Goal: Information Seeking & Learning: Learn about a topic

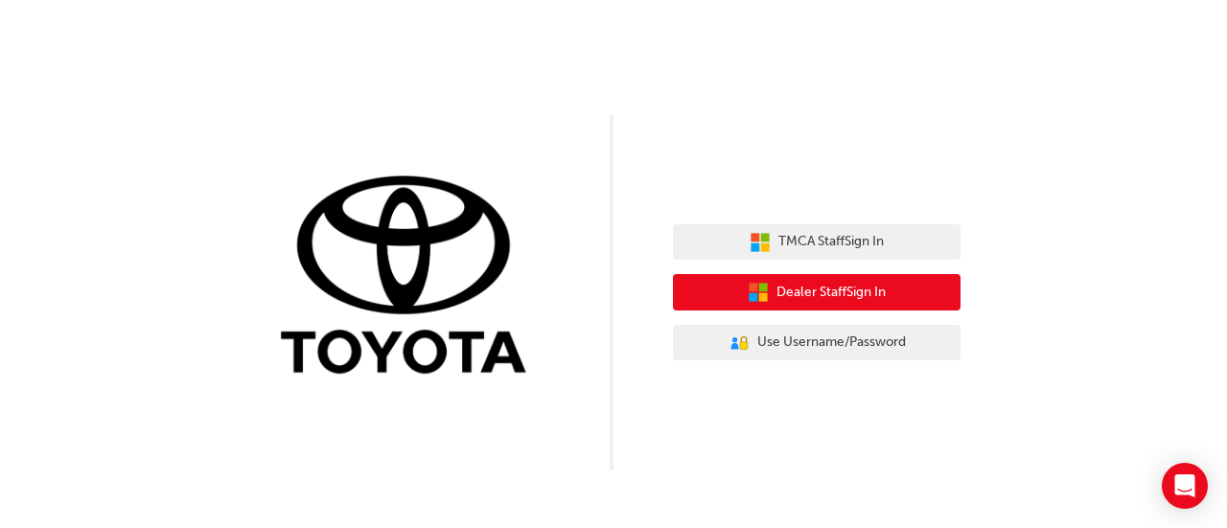
click at [830, 286] on span "Dealer Staff Sign In" at bounding box center [831, 293] width 109 height 22
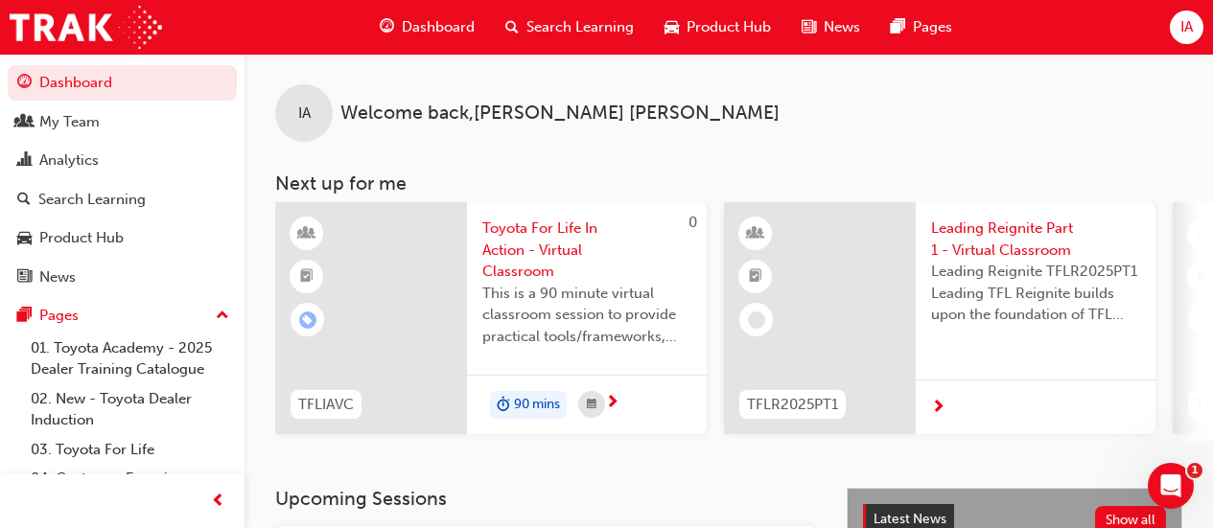
click at [570, 38] on div "Search Learning" at bounding box center [569, 27] width 159 height 39
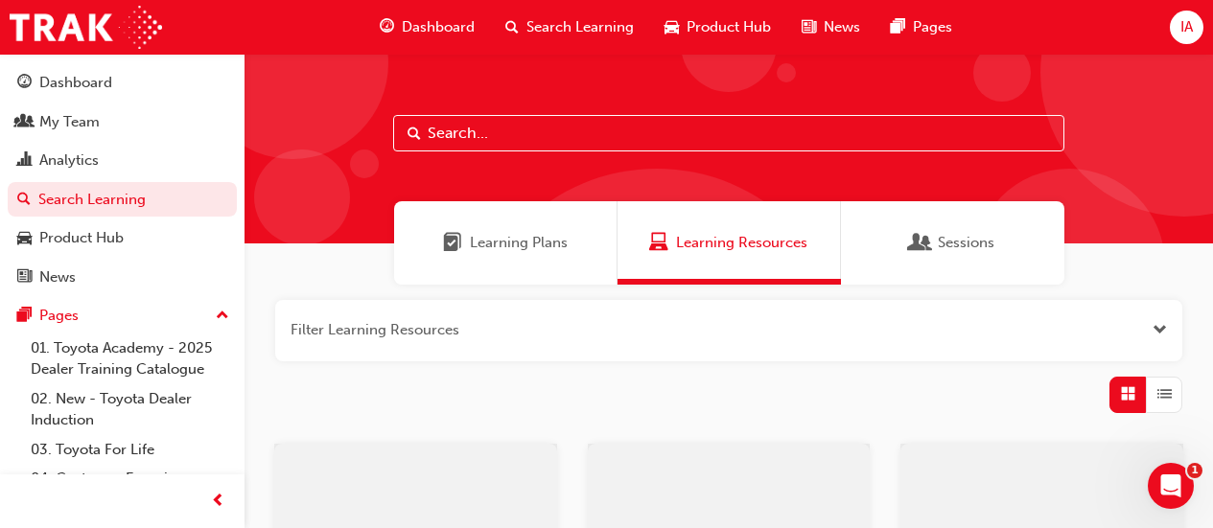
click at [547, 136] on input "text" at bounding box center [728, 133] width 671 height 36
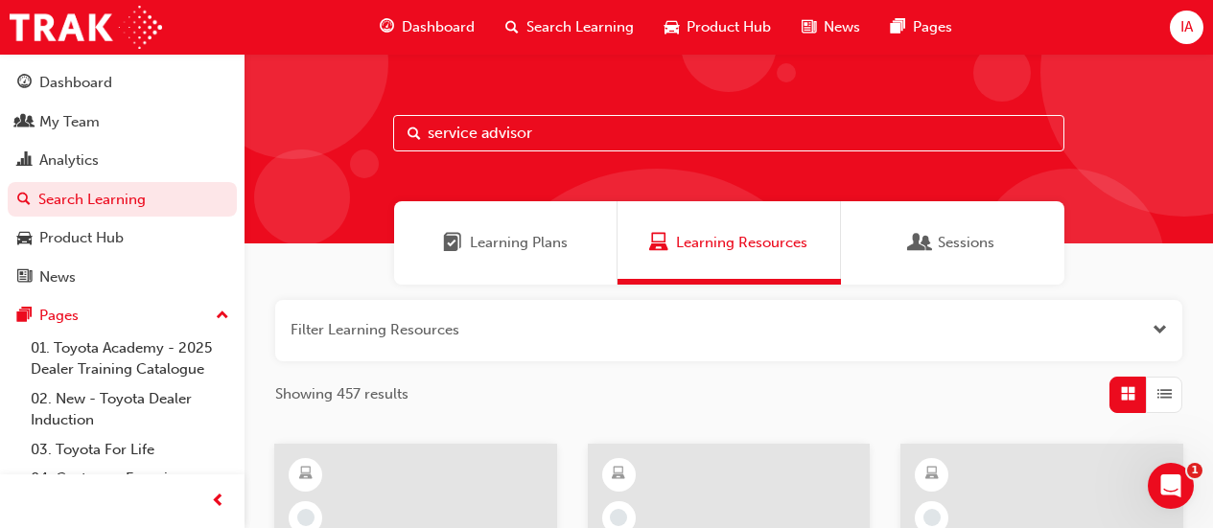
type input "service advisor"
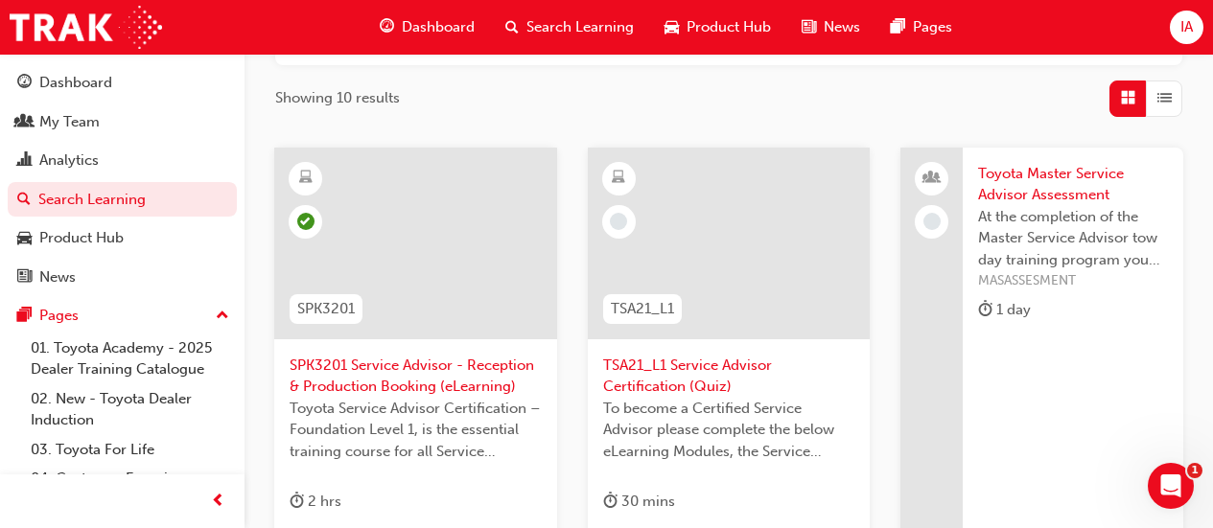
scroll to position [291, 0]
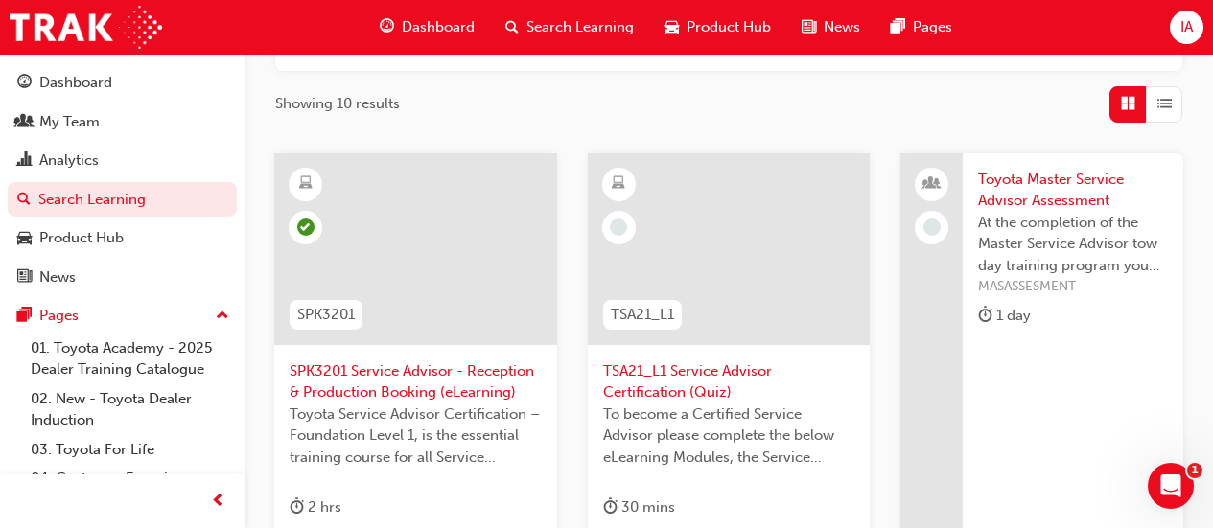
click at [384, 364] on span "SPK3201 Service Advisor - Reception & Production Booking (eLearning)" at bounding box center [416, 381] width 252 height 43
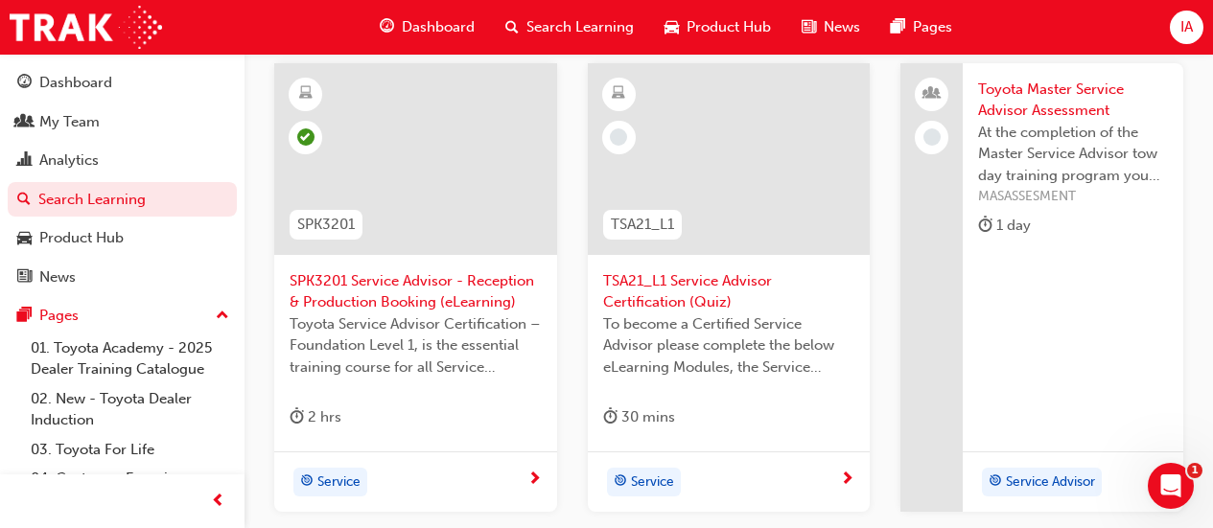
scroll to position [384, 0]
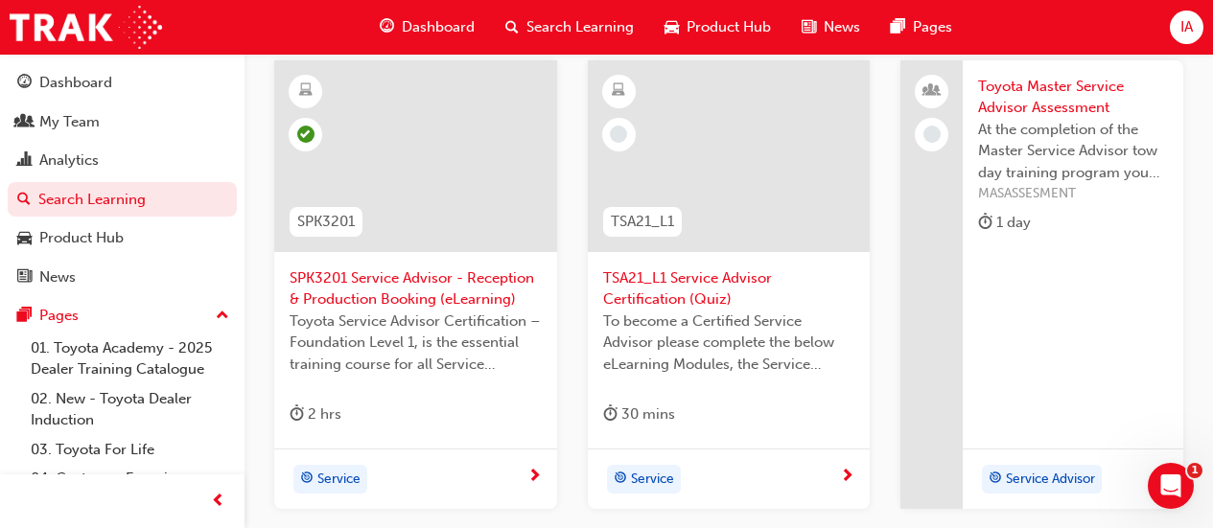
click at [681, 287] on span "TSA21_L1 Service Advisor Certification (Quiz)" at bounding box center [729, 288] width 252 height 43
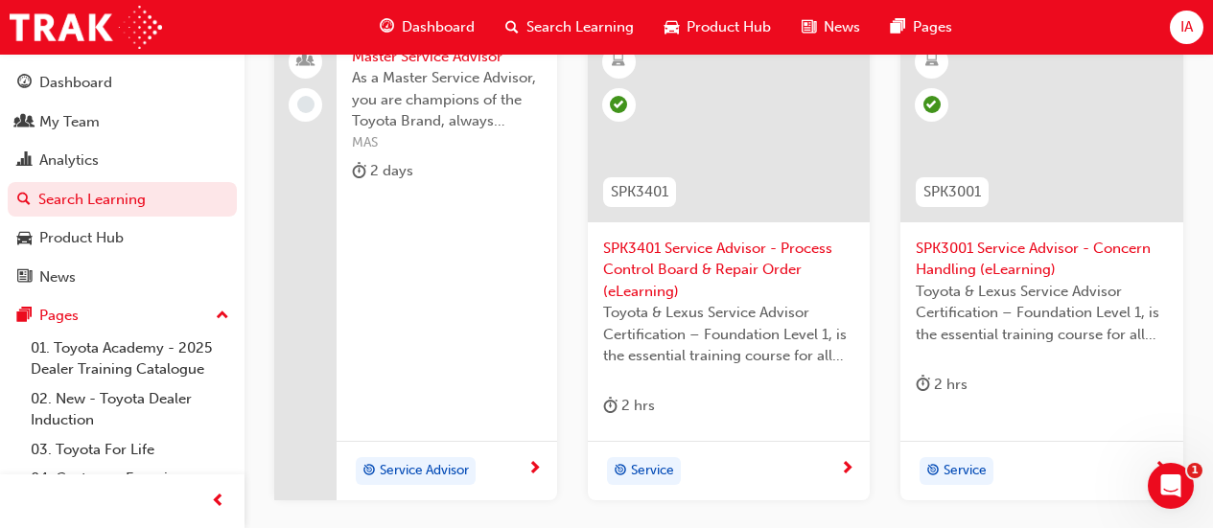
scroll to position [895, 0]
click at [648, 256] on span "SPK3401 Service Advisor - Process Control Board & Repair Order (eLearning)" at bounding box center [729, 268] width 252 height 65
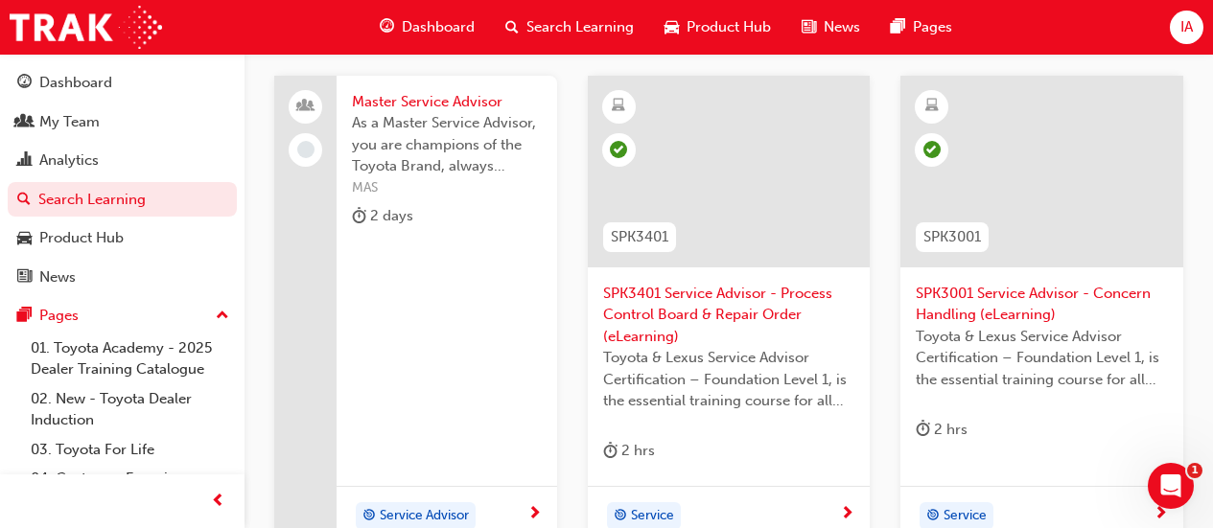
scroll to position [1100, 0]
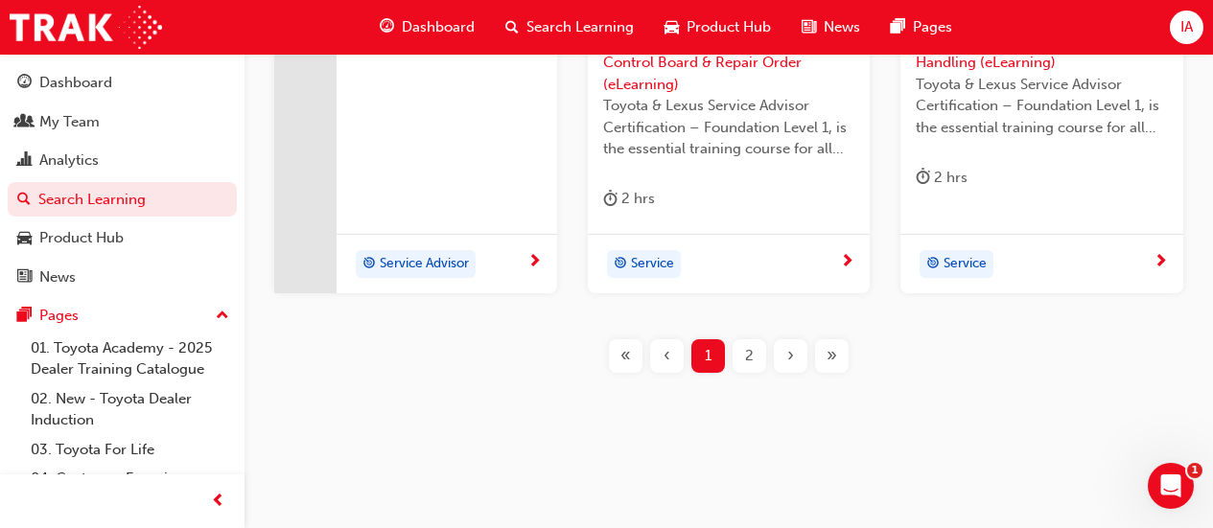
click at [772, 356] on button "›" at bounding box center [790, 356] width 41 height 34
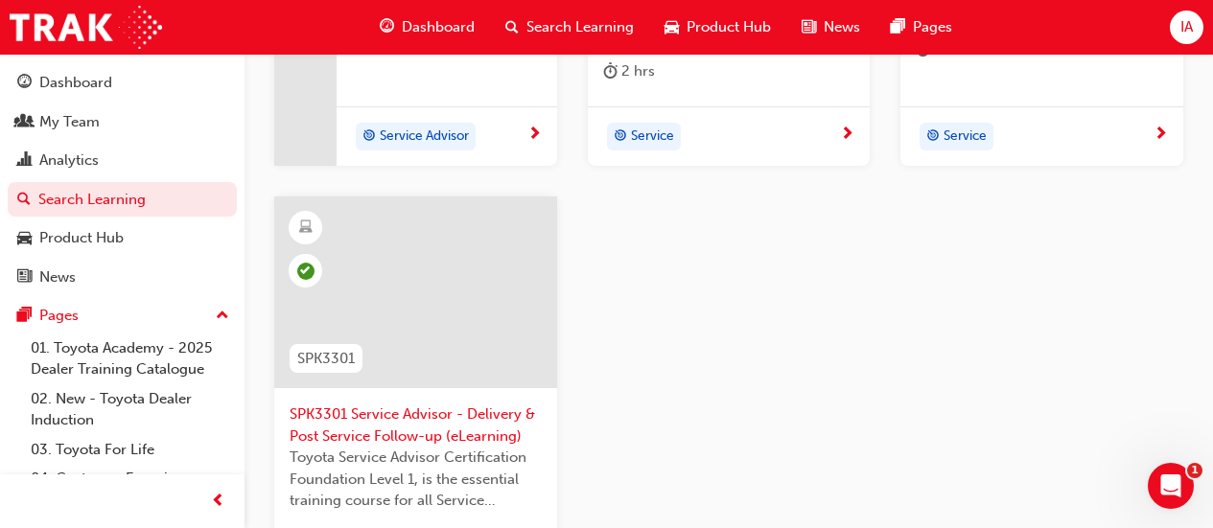
scroll to position [1100, 0]
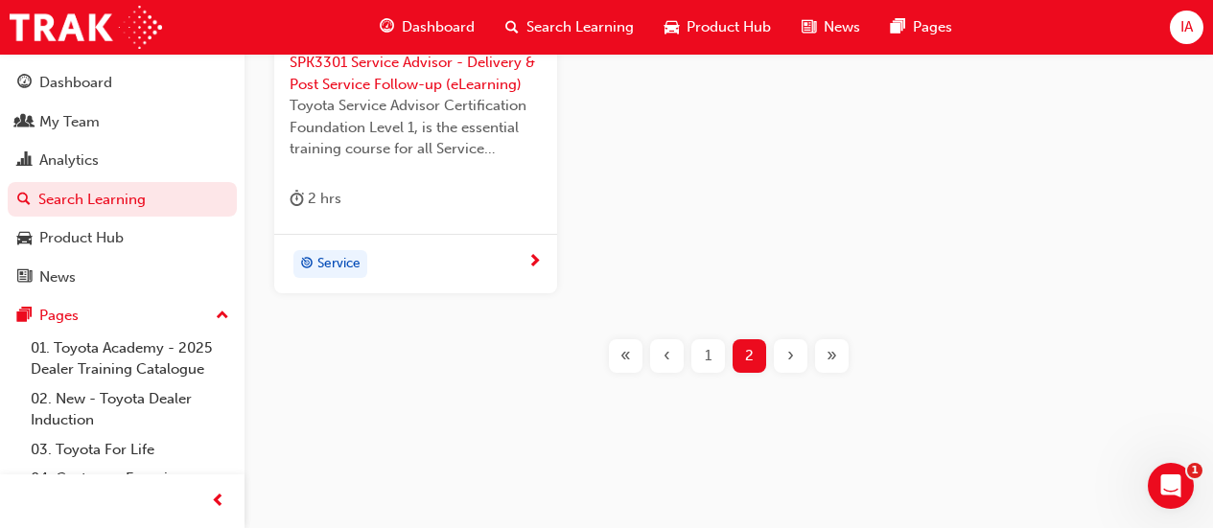
click at [695, 366] on div "1" at bounding box center [708, 356] width 34 height 34
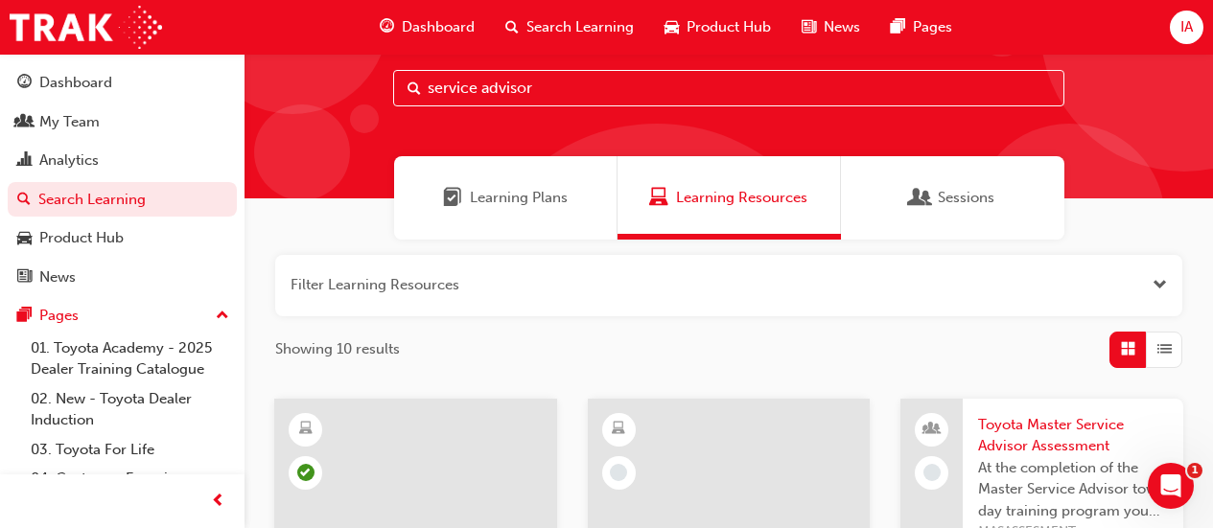
scroll to position [396, 0]
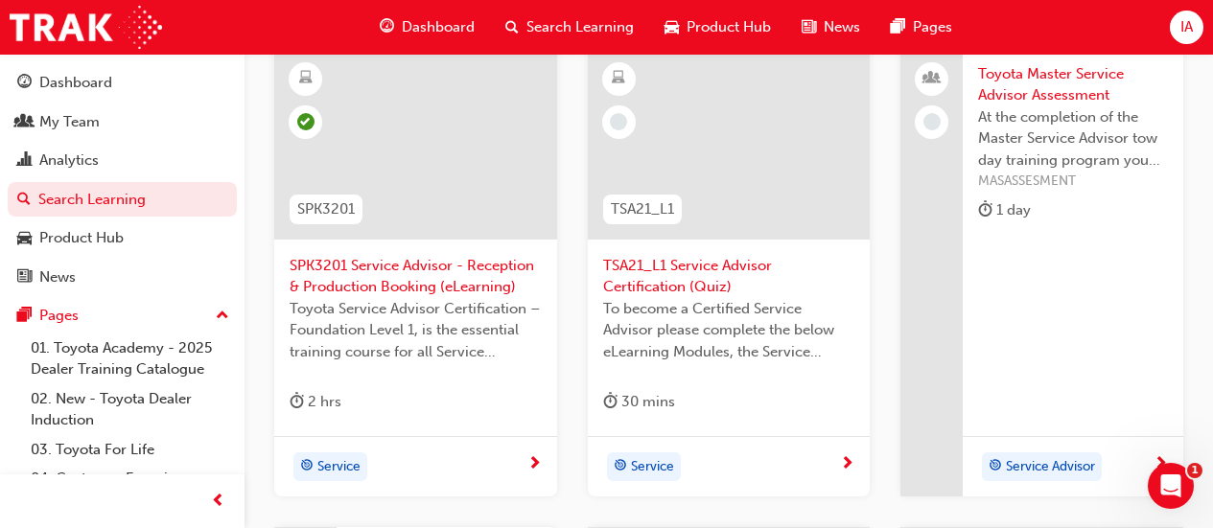
click at [491, 270] on span "SPK3201 Service Advisor - Reception & Production Booking (eLearning)" at bounding box center [416, 276] width 252 height 43
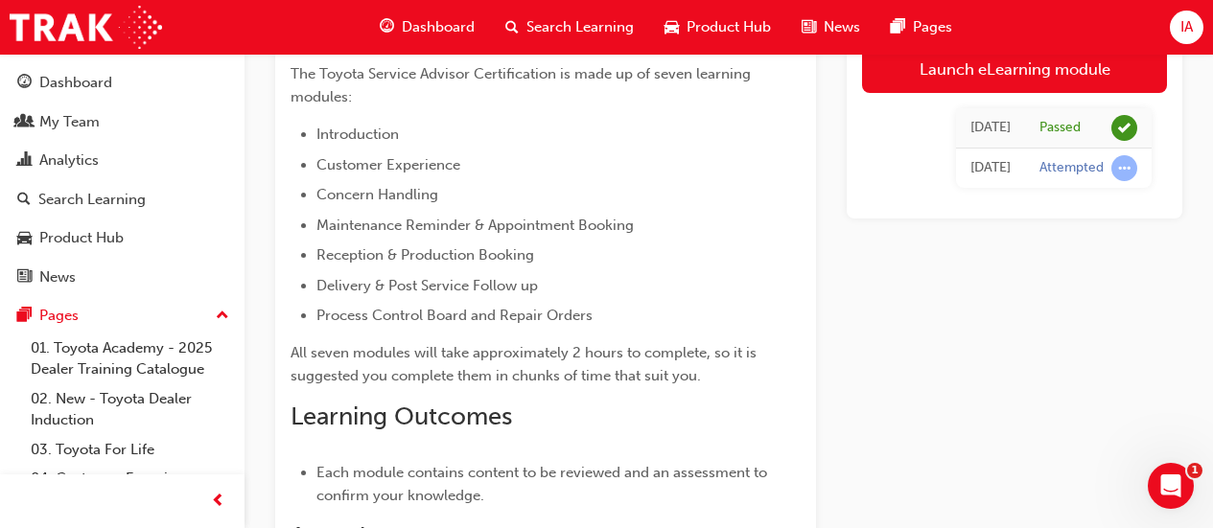
scroll to position [22, 0]
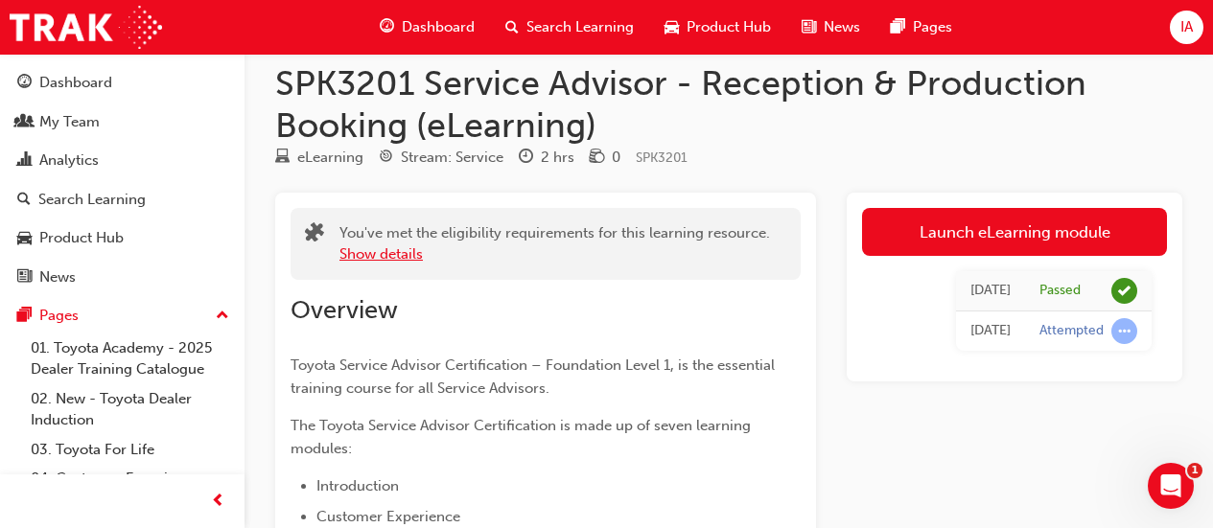
click at [389, 254] on button "Show details" at bounding box center [380, 255] width 83 height 22
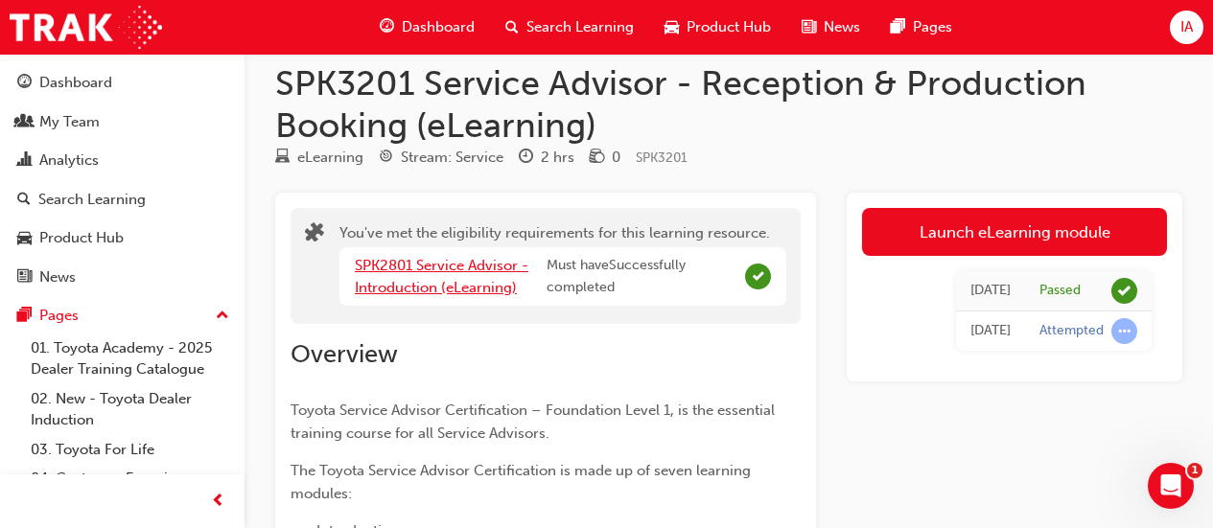
click at [469, 286] on link "SPK2801 Service Advisor - Introduction (eLearning)" at bounding box center [442, 276] width 174 height 39
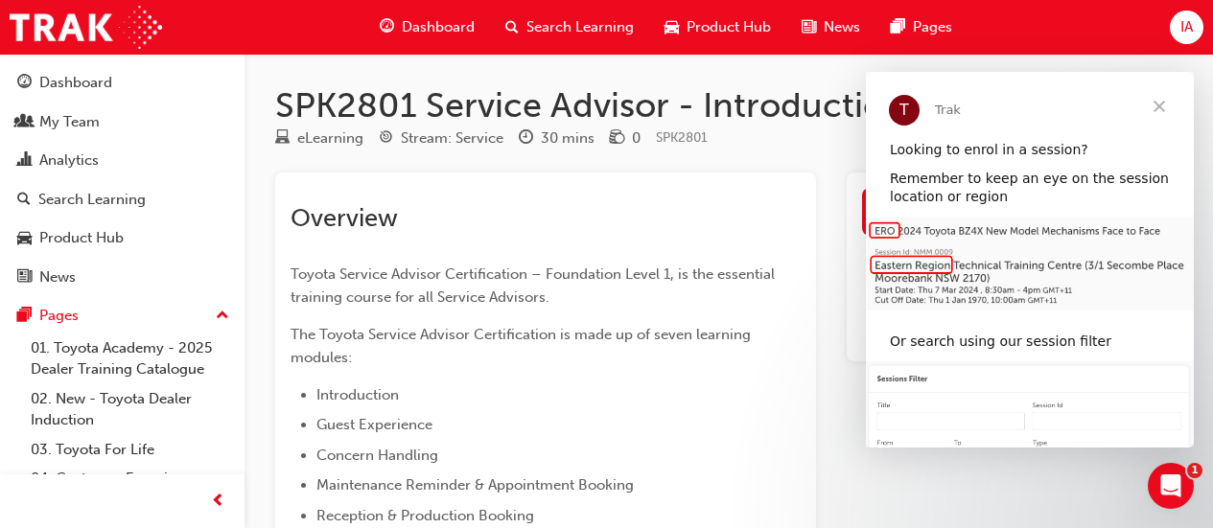
click at [430, 246] on div "Overview Toyota Service Advisor Certification – Foundation Level 1, is the esse…" at bounding box center [546, 534] width 510 height 662
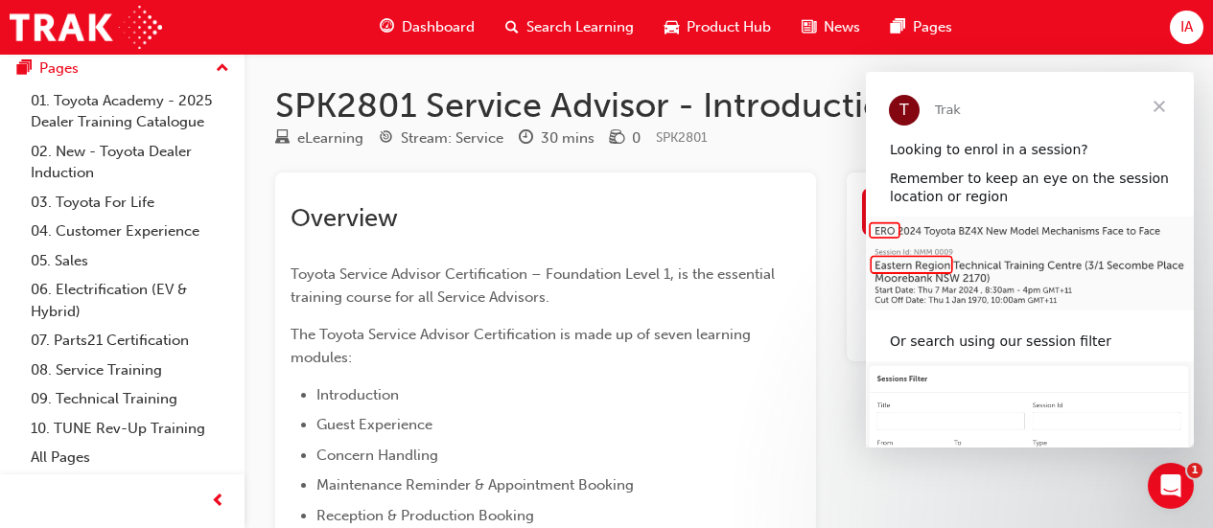
click at [730, 201] on div "Overview Toyota Service Advisor Certification – Foundation Level 1, is the esse…" at bounding box center [546, 526] width 510 height 677
click at [1151, 97] on span "Close" at bounding box center [1159, 106] width 69 height 69
